Goal: Task Accomplishment & Management: Manage account settings

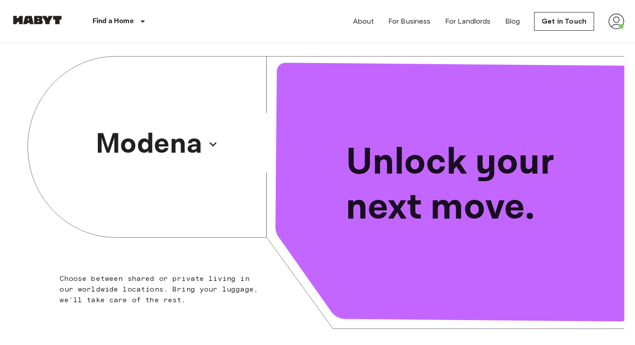
click at [619, 20] on img at bounding box center [616, 21] width 16 height 16
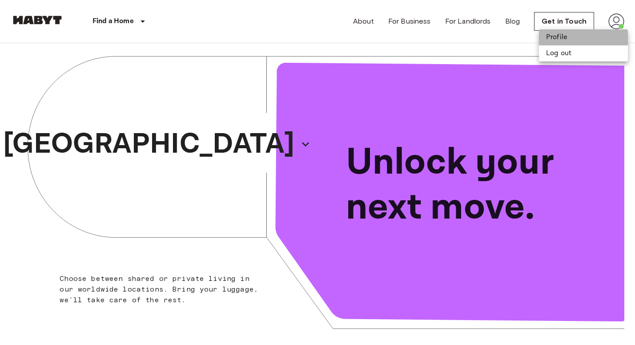
click at [562, 34] on li "Profile" at bounding box center [583, 37] width 89 height 16
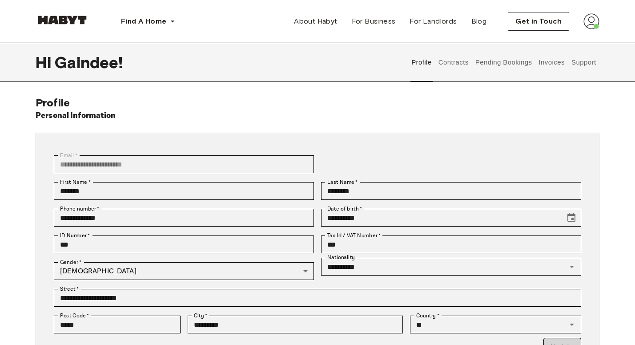
click at [451, 65] on button "Contracts" at bounding box center [453, 62] width 32 height 39
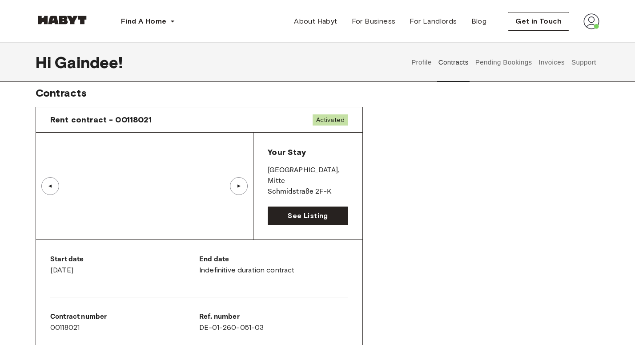
scroll to position [4, 0]
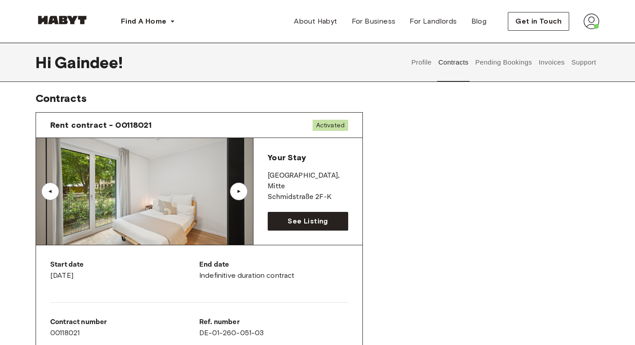
click at [506, 61] on button "Pending Bookings" at bounding box center [503, 62] width 59 height 39
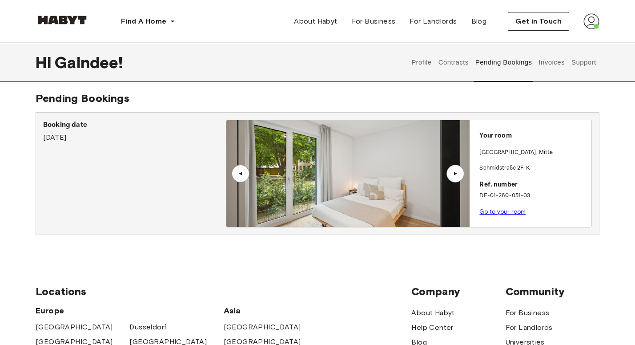
click at [452, 60] on button "Contracts" at bounding box center [453, 62] width 32 height 39
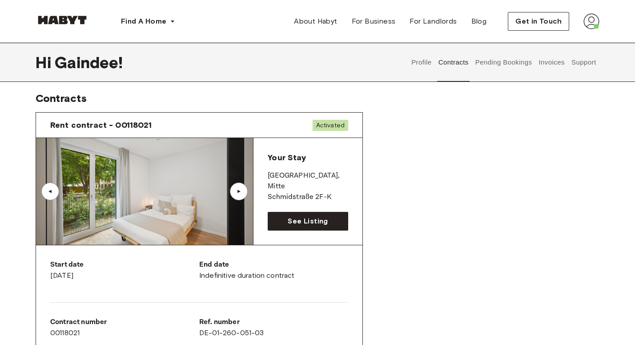
click at [422, 57] on button "Profile" at bounding box center [421, 62] width 23 height 39
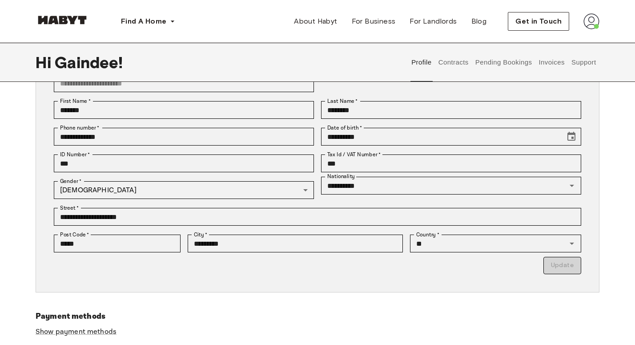
scroll to position [78, 0]
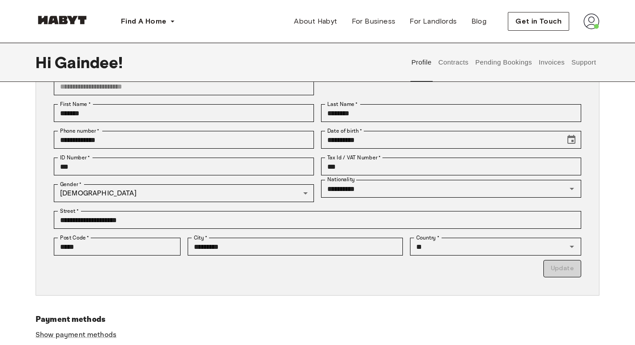
click at [458, 64] on button "Contracts" at bounding box center [453, 62] width 32 height 39
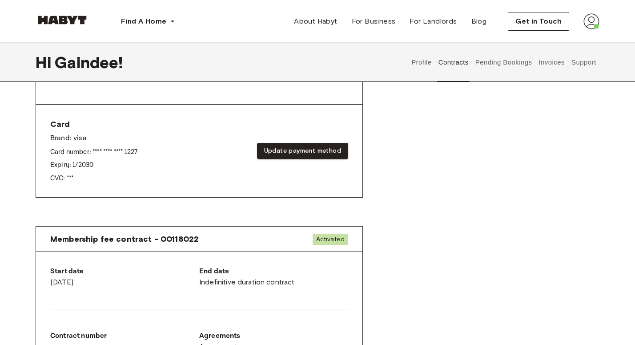
scroll to position [321, 0]
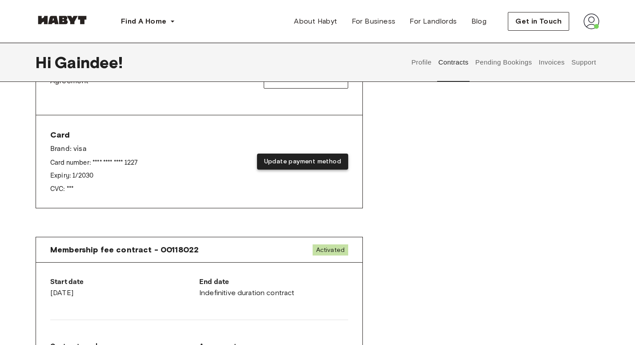
click at [309, 162] on button "Update payment method" at bounding box center [302, 161] width 91 height 16
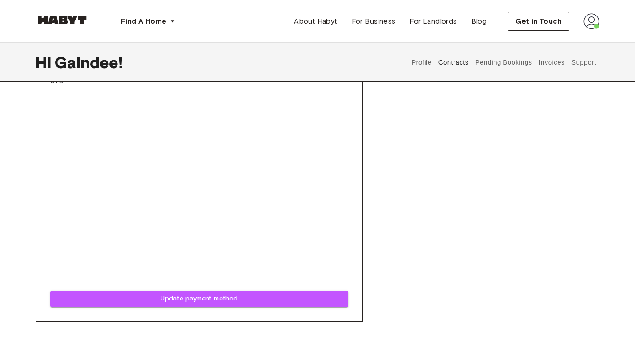
scroll to position [429, 0]
